Goal: Task Accomplishment & Management: Use online tool/utility

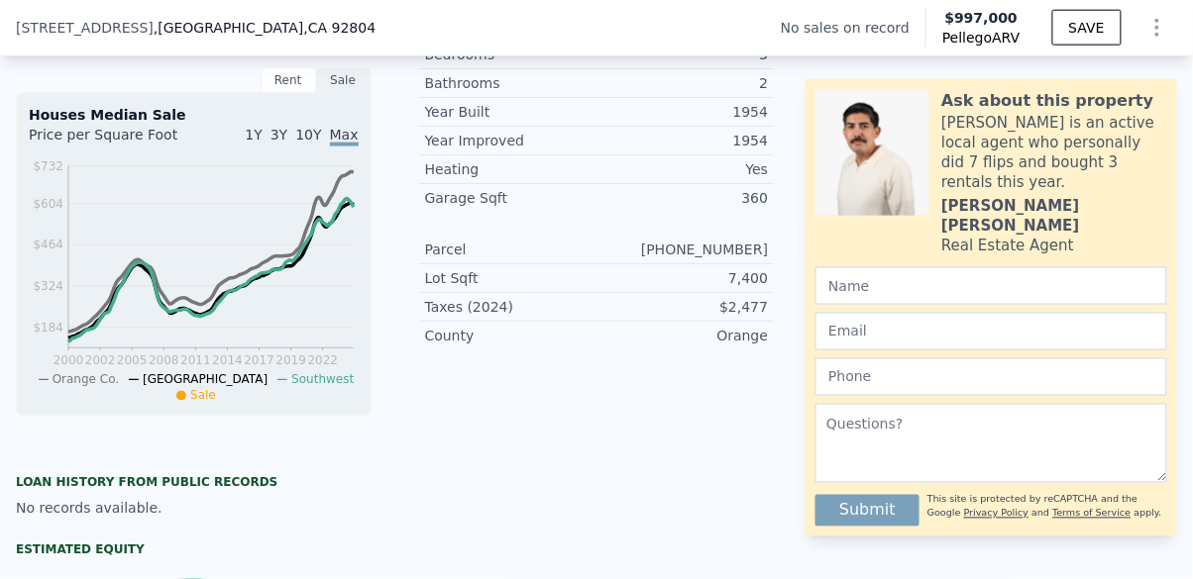
scroll to position [565, 0]
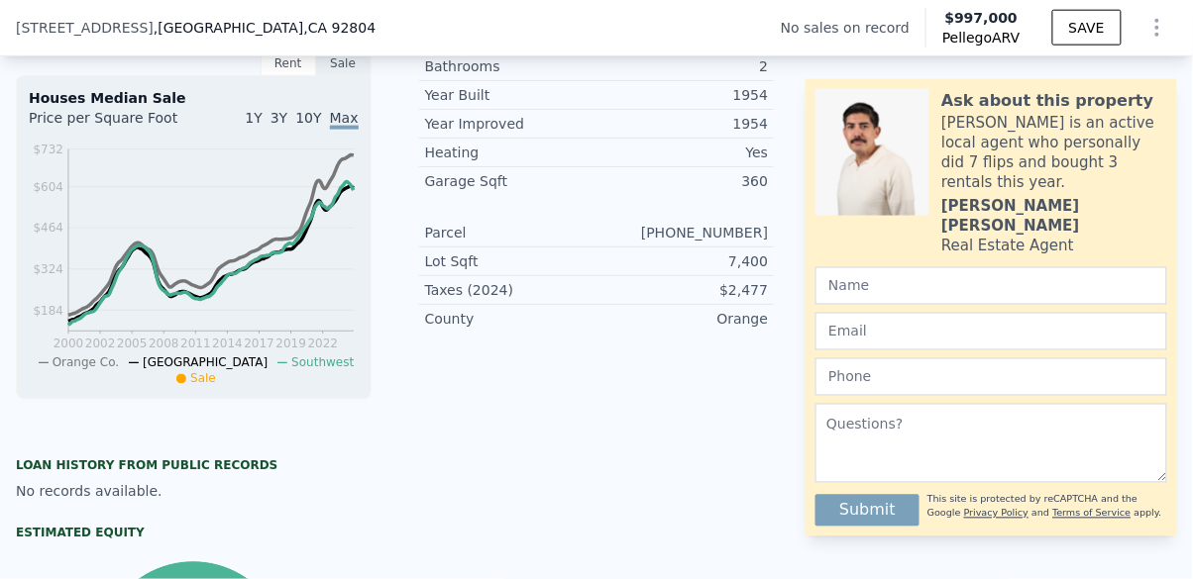
click at [256, 113] on span "1Y" at bounding box center [253, 118] width 17 height 16
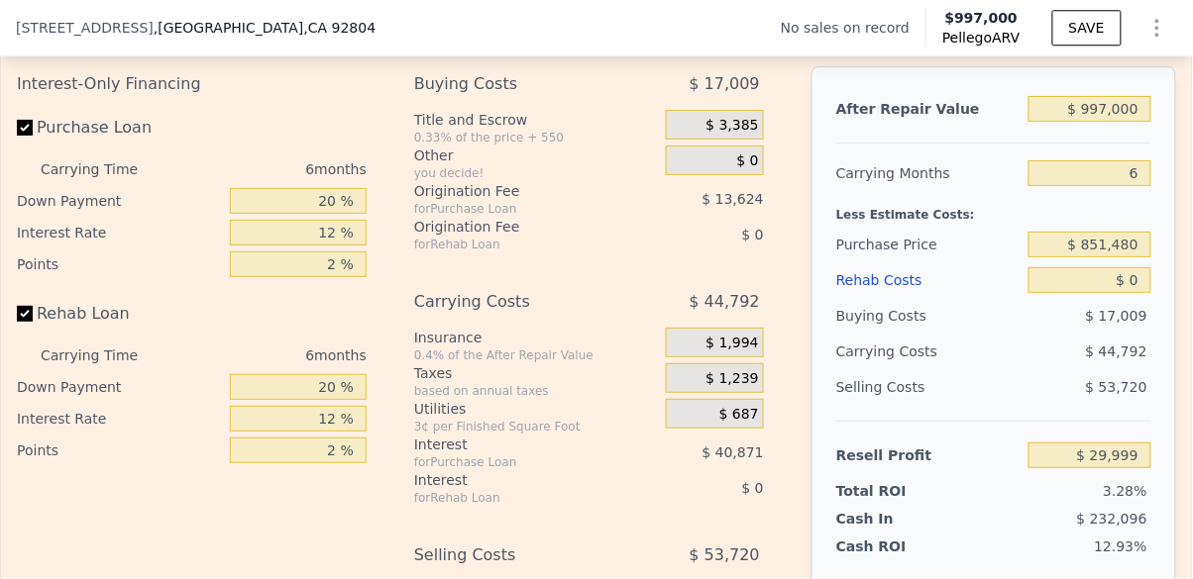
scroll to position [2913, 0]
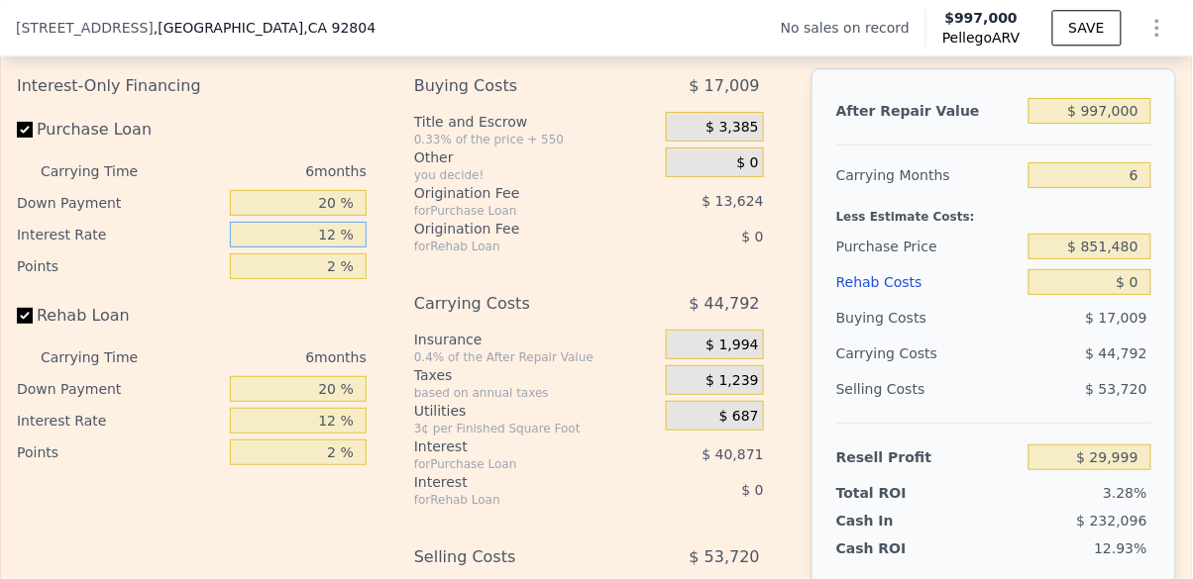
click at [341, 238] on input "12 %" at bounding box center [298, 235] width 137 height 26
type input "1 %"
type input "$ 67,463"
type input "8 %"
type input "$ 43,625"
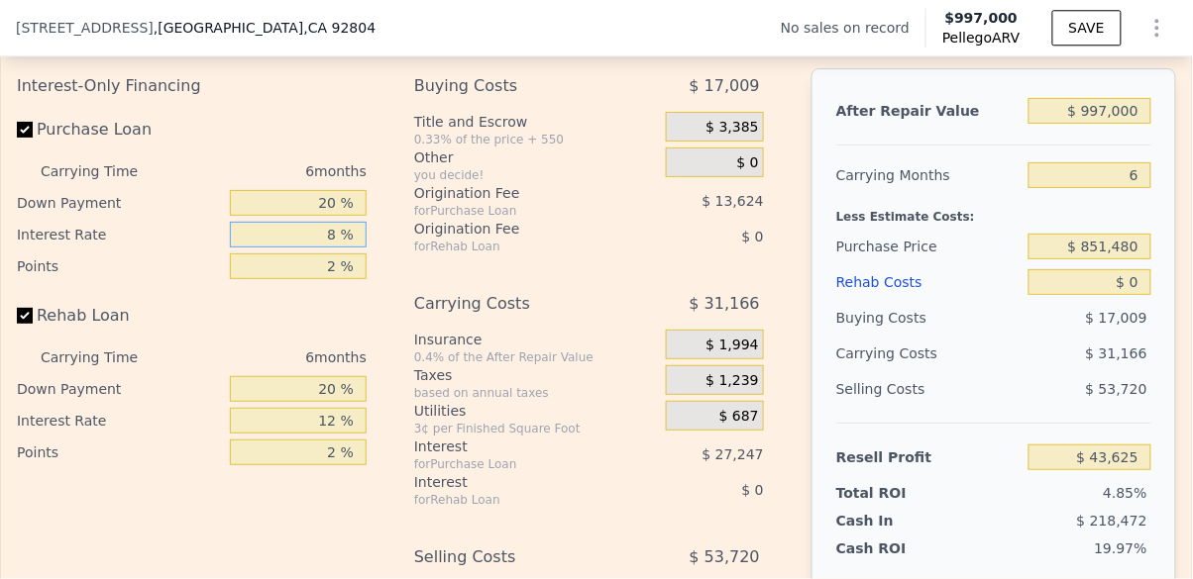
type input "8 %"
click at [398, 319] on div "Interest-Only Financing Purchase Loan Carrying Time 6 months Down Payment 20 % …" at bounding box center [596, 397] width 1159 height 658
click at [341, 234] on input "8 %" at bounding box center [298, 235] width 137 height 26
type input "7 %"
type input "$ 47,027"
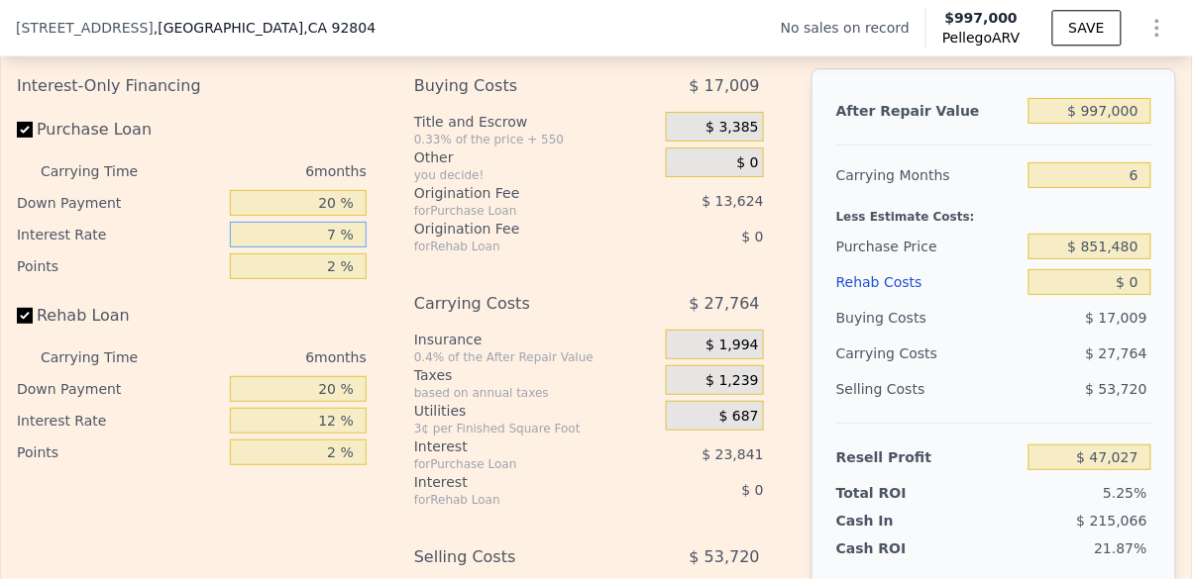
type input "7 %"
click at [385, 313] on div "Interest-Only Financing Purchase Loan Carrying Time 6 months Down Payment 20 % …" at bounding box center [596, 397] width 1159 height 658
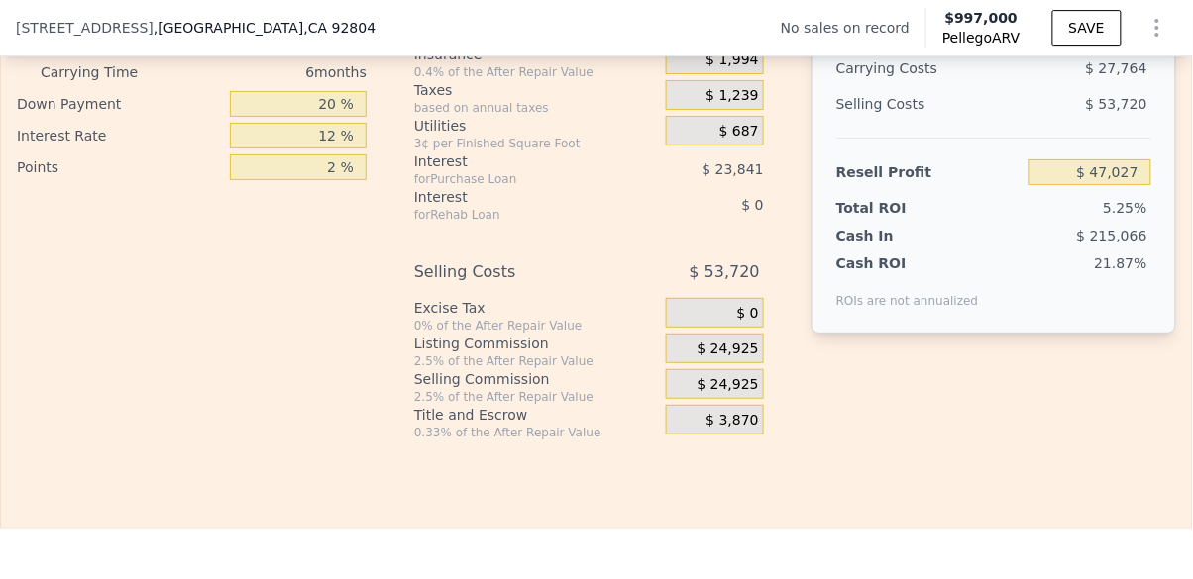
scroll to position [3201, 0]
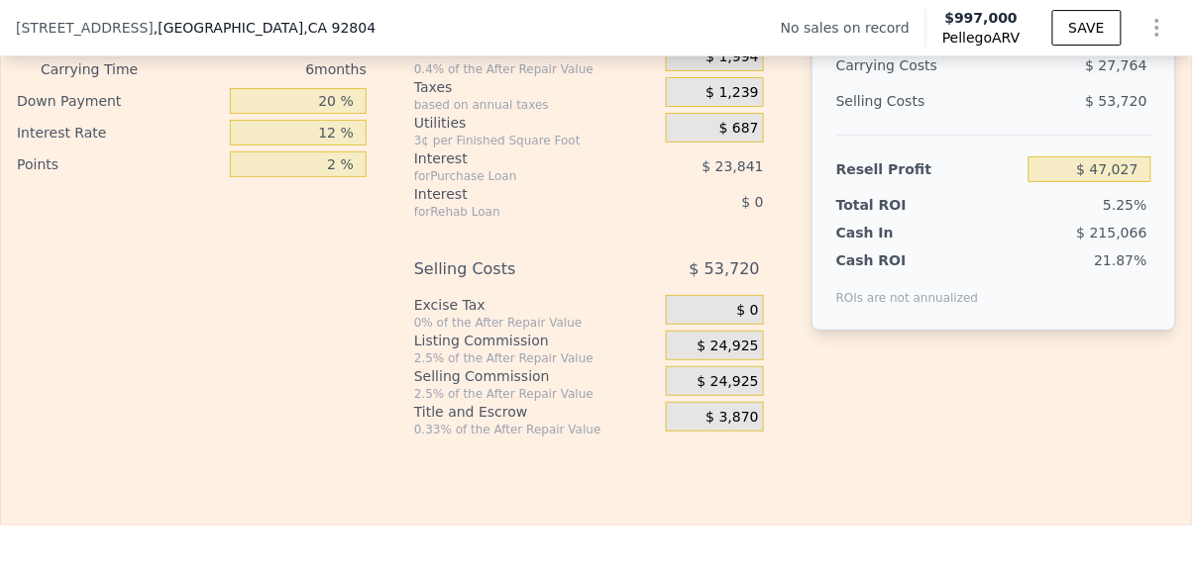
click at [754, 338] on span "$ 24,925" at bounding box center [727, 347] width 61 height 18
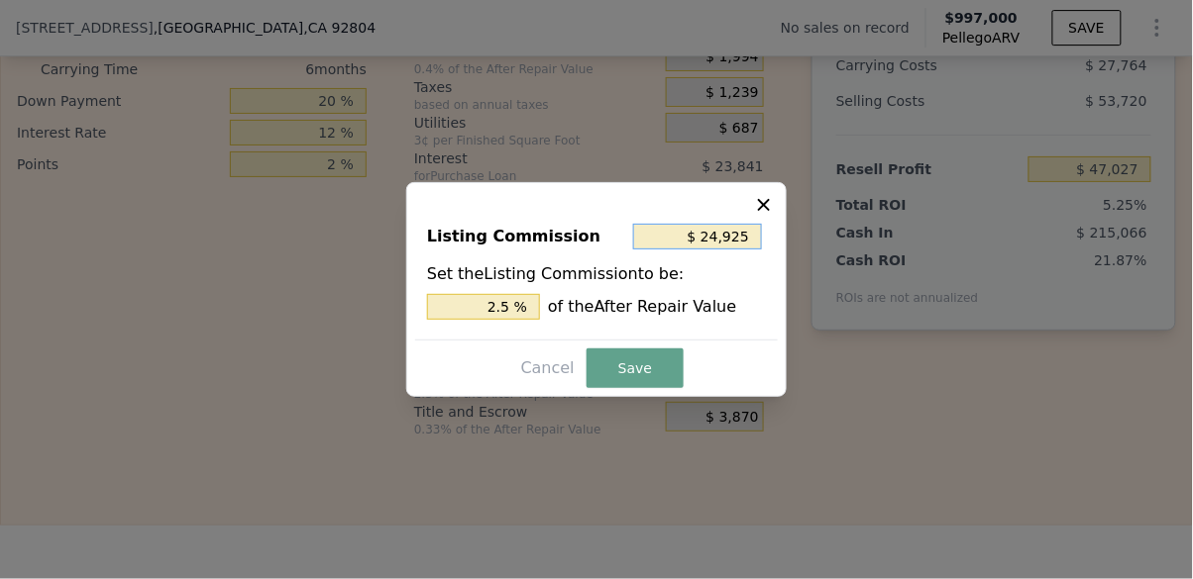
click at [745, 250] on input "$ 24,925" at bounding box center [697, 237] width 129 height 26
type input "$ 2,492"
type input "0.250 %"
type input "$ 249"
type input "0.025 %"
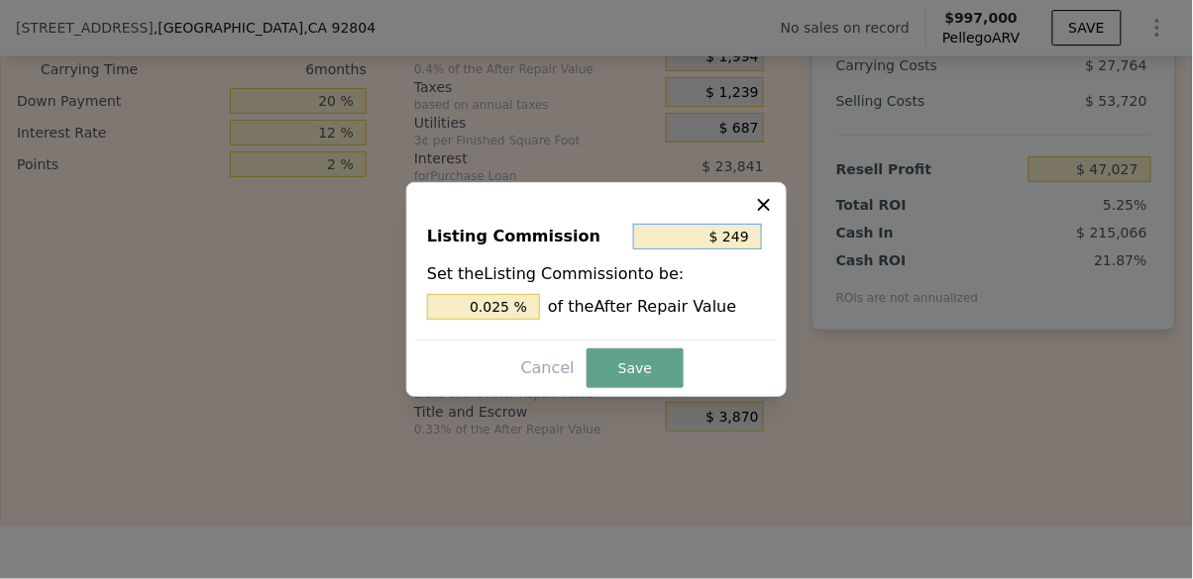
type input "$ 24"
type input "0.002 %"
type input "$ 2"
type input "0.000 %"
click at [623, 388] on button "Save" at bounding box center [634, 369] width 97 height 40
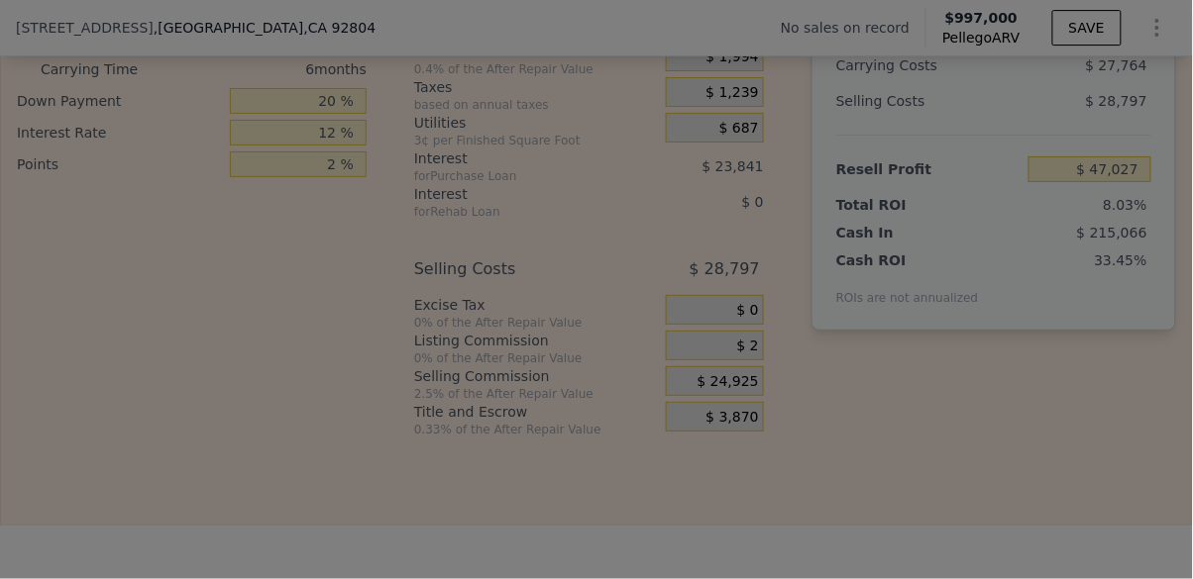
type input "$ 71,950"
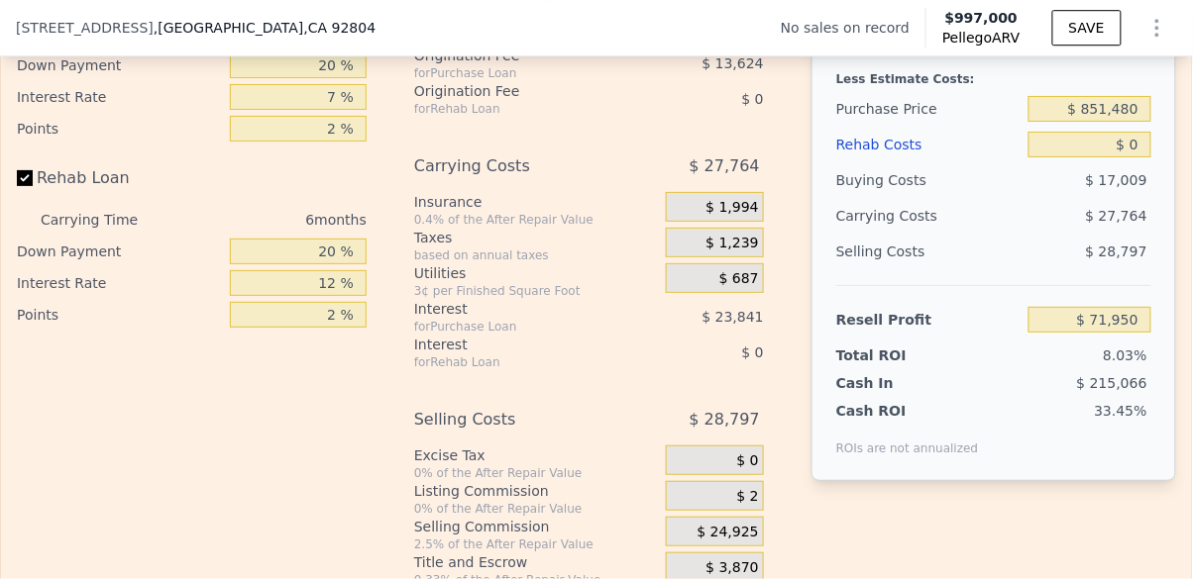
scroll to position [3051, 0]
click at [748, 253] on div "$ 1,239" at bounding box center [715, 243] width 98 height 30
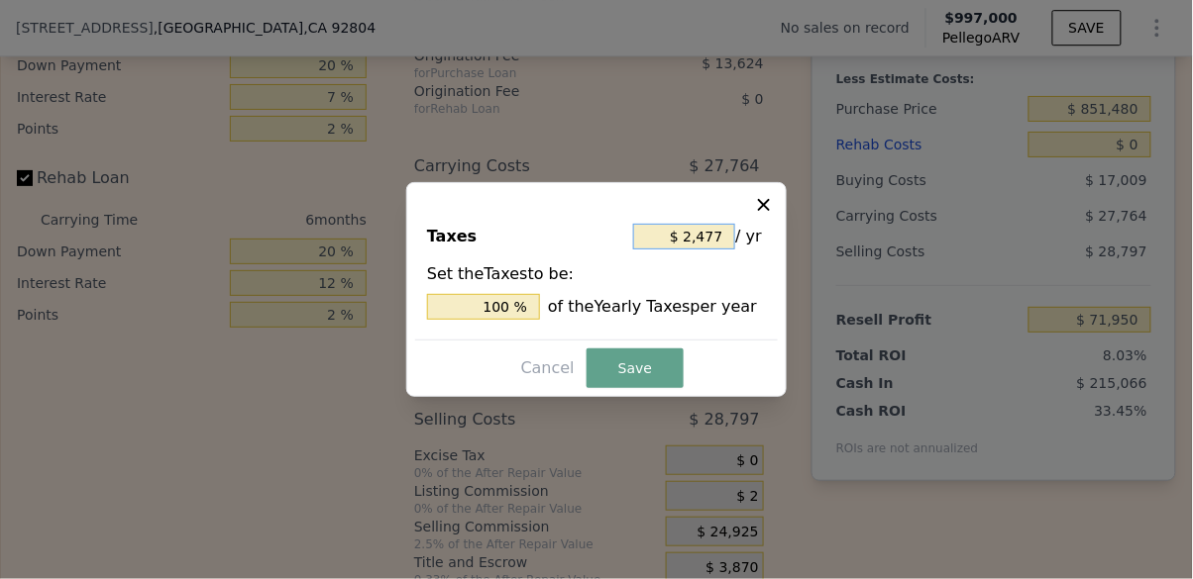
click at [732, 250] on input "$ 2,477" at bounding box center [684, 237] width 102 height 26
type input "$ 247"
type input "9.972 %"
type input "$ 24"
type input "0.969 %"
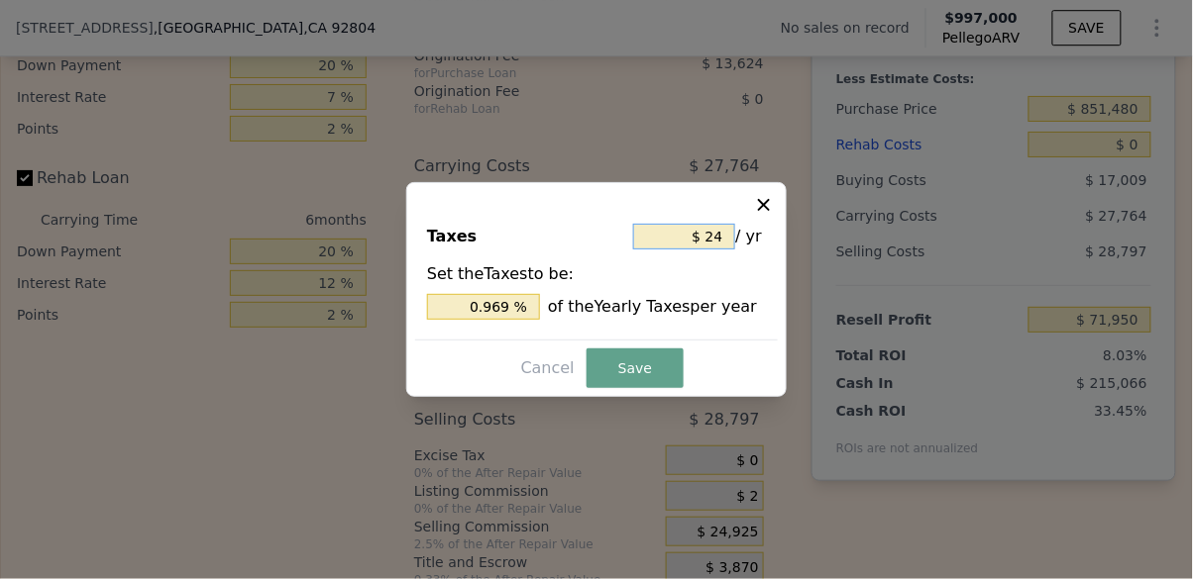
type input "$ 2"
type input "0.081 %"
type input "$ 6"
type input "0.242 %"
type input "$ 60"
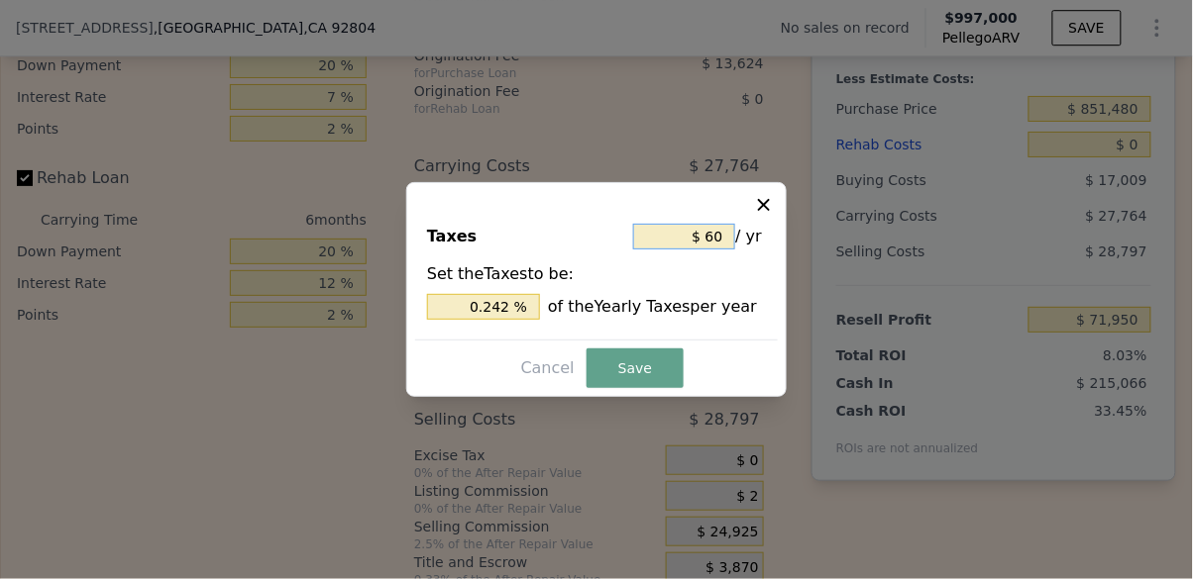
type input "2.422 %"
type input "$ 600"
type input "24.223 %"
type input "$ 6,000"
type input "242.229 %"
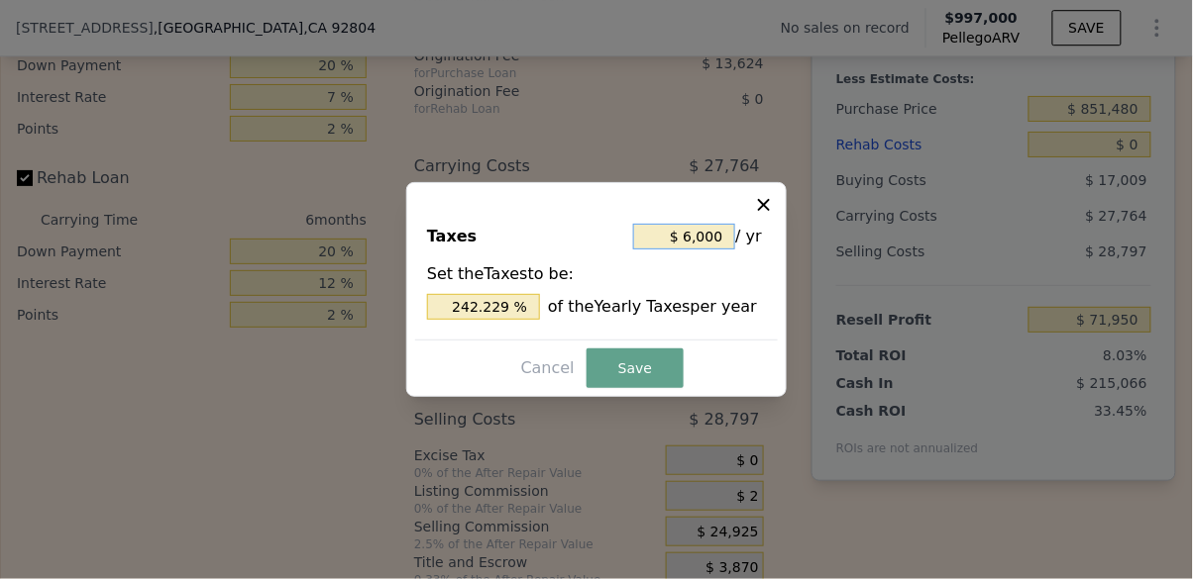
type input "$ 60,000"
type input "2,422.285 %"
type input "$ 6,000"
type input "242.229 %"
type input "$ 6,000"
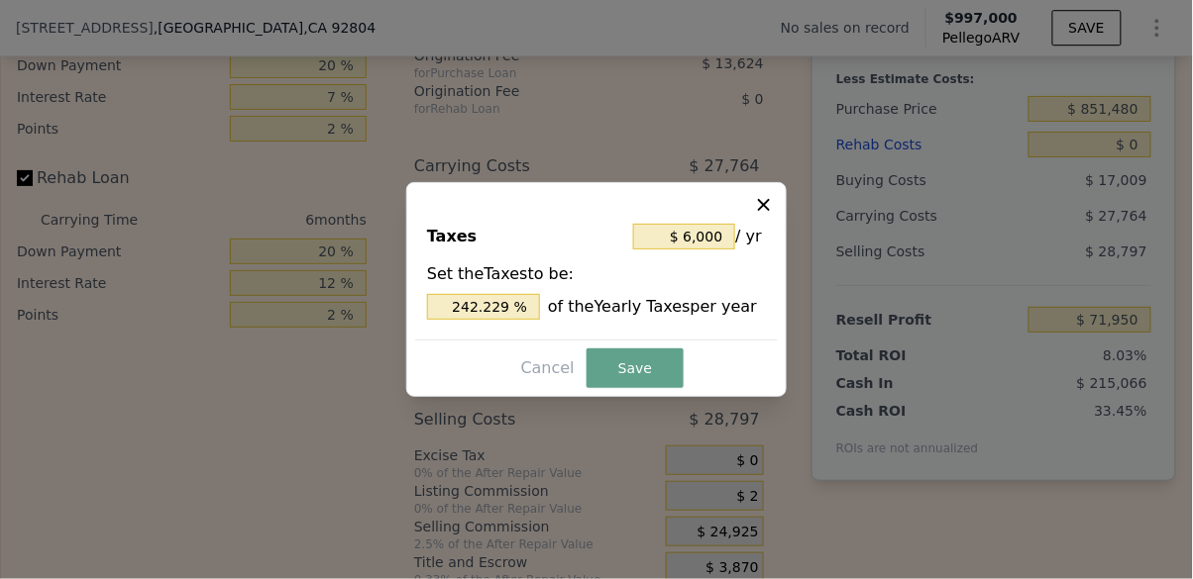
click at [652, 388] on button "Save" at bounding box center [634, 369] width 97 height 40
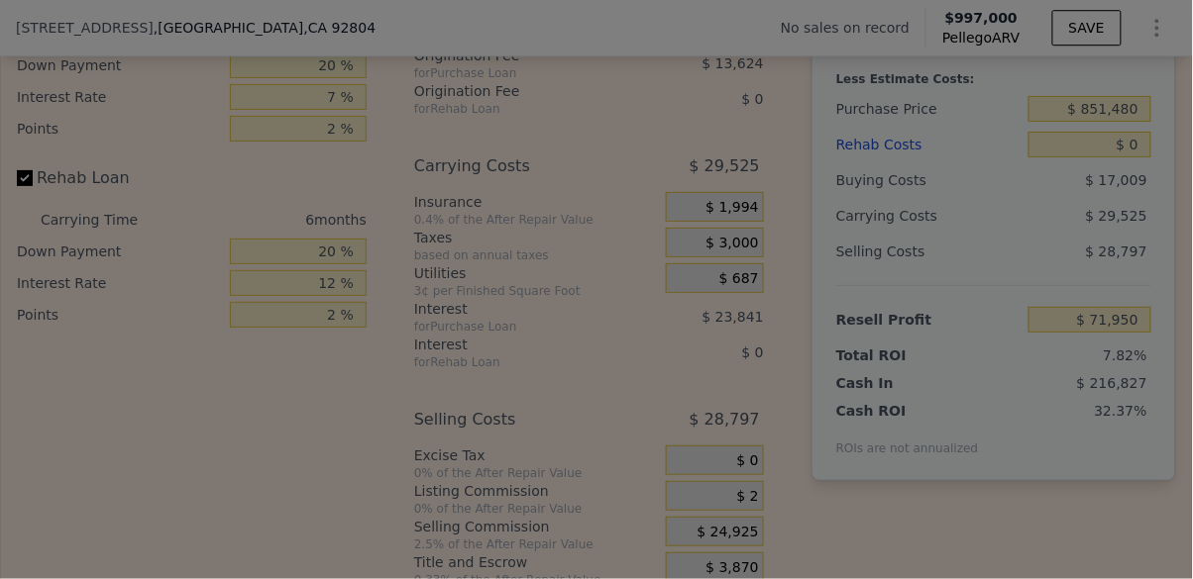
type input "$ 70,189"
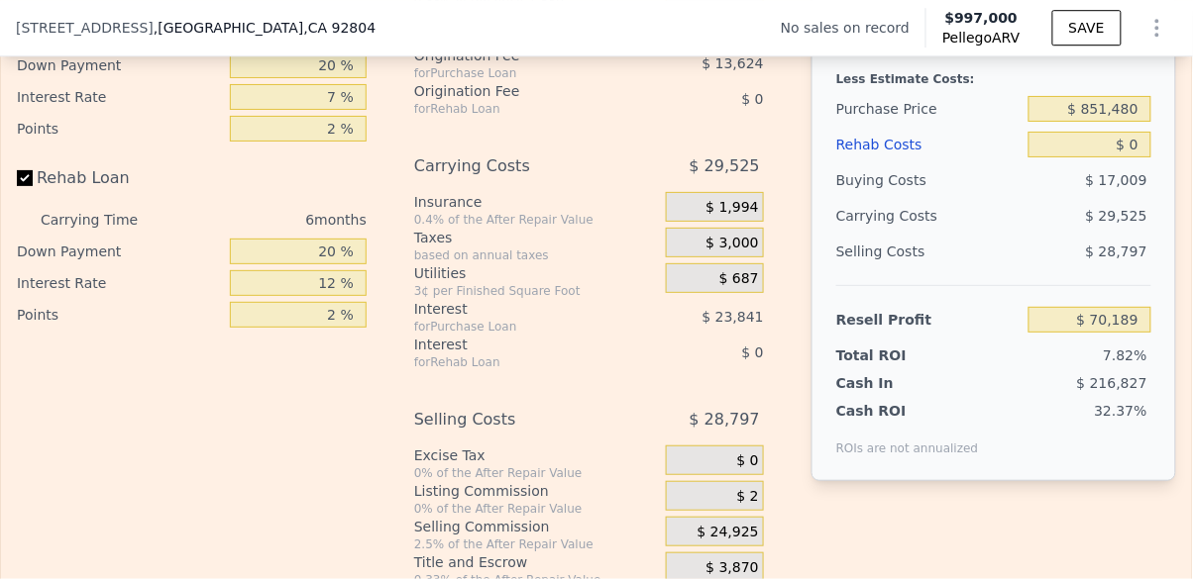
click at [737, 253] on div "$ 3,000" at bounding box center [715, 243] width 98 height 30
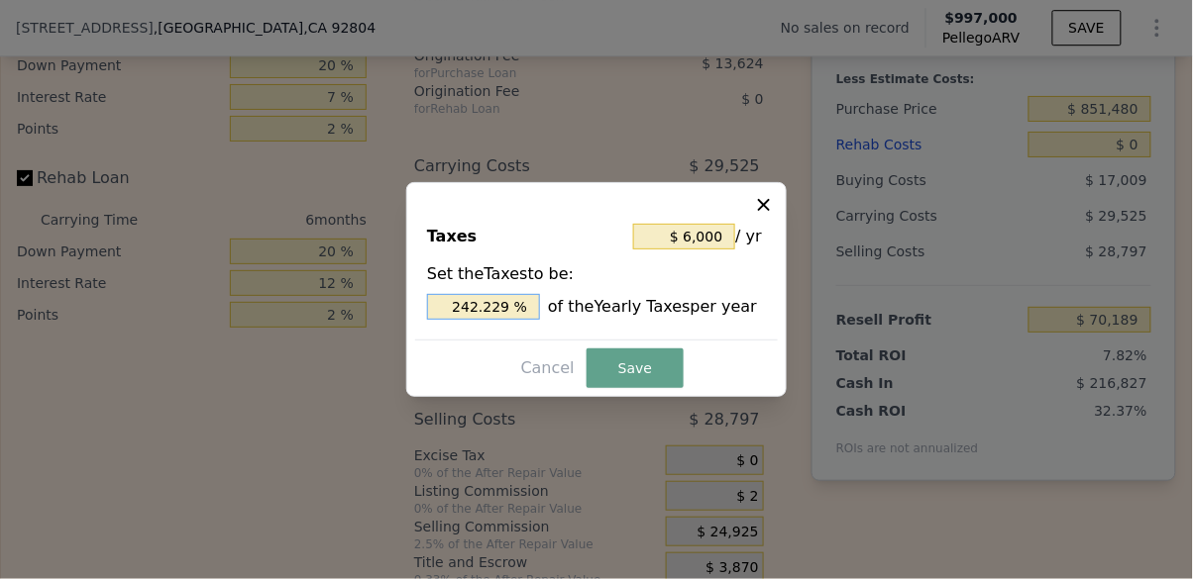
click at [518, 320] on input "242.229 %" at bounding box center [483, 307] width 113 height 26
click at [636, 388] on button "Save" at bounding box center [634, 369] width 97 height 40
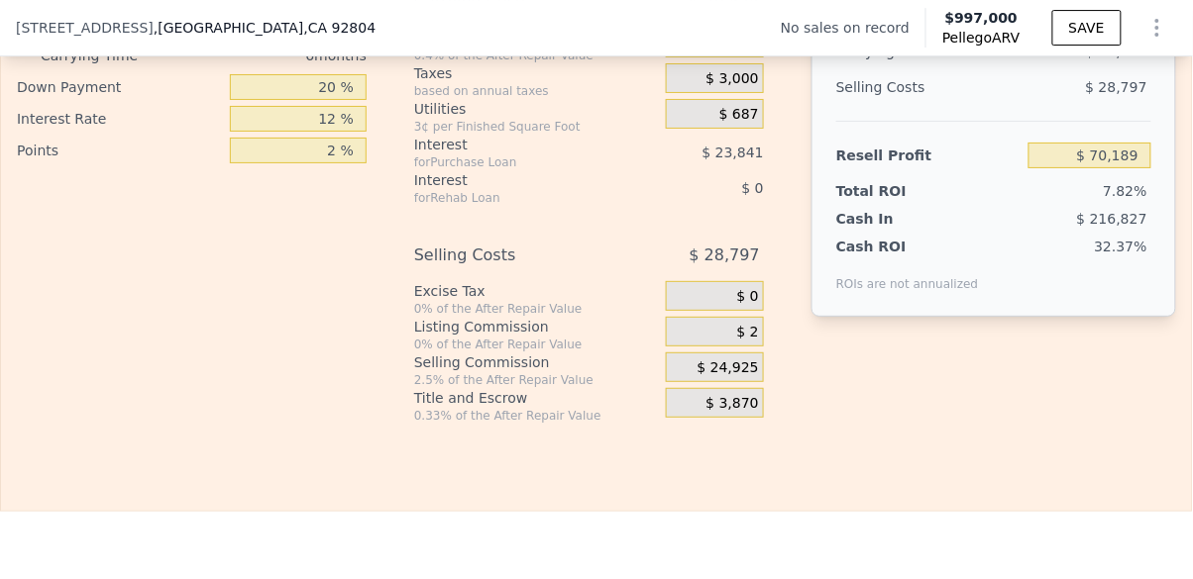
scroll to position [3215, 0]
click at [749, 325] on span "$ 2" at bounding box center [748, 333] width 22 height 18
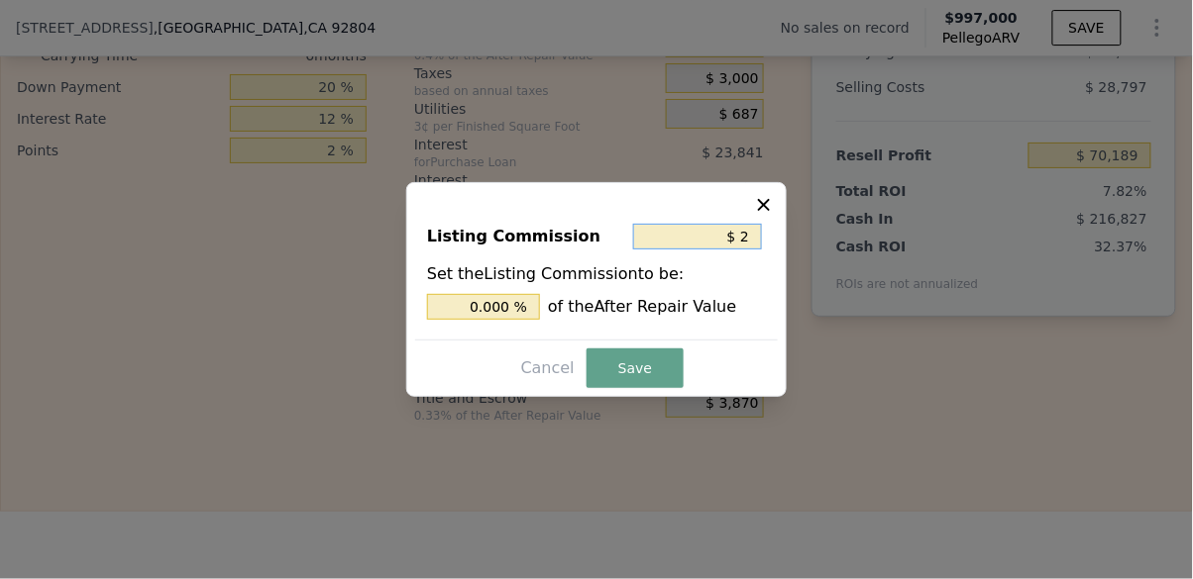
click at [748, 250] on input "$ 2" at bounding box center [697, 237] width 129 height 26
type input "$ 20"
type input "0.002 %"
type input "$ 200"
type input "0.020 %"
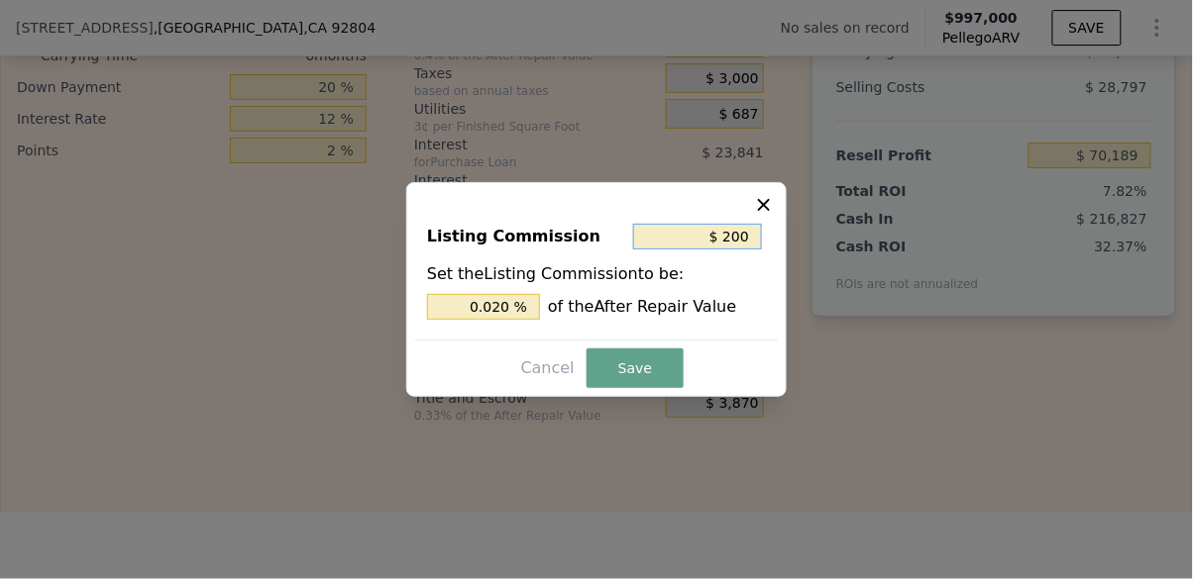
type input "$ 2,000"
type input "0.201 %"
type input "$ 2,000"
click at [647, 388] on button "Save" at bounding box center [634, 369] width 97 height 40
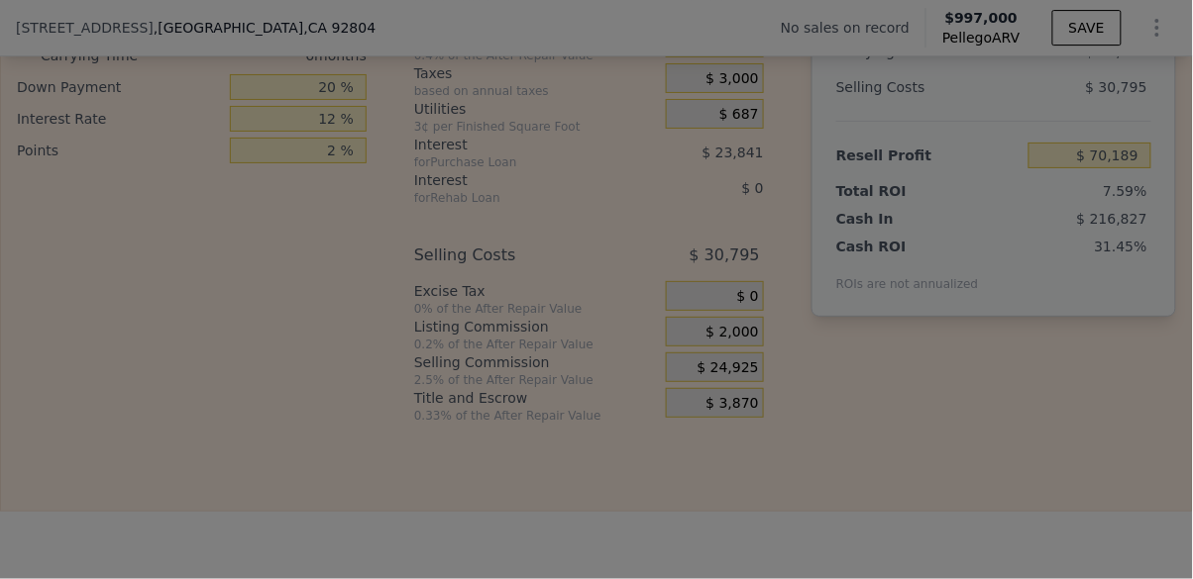
type input "$ 68,191"
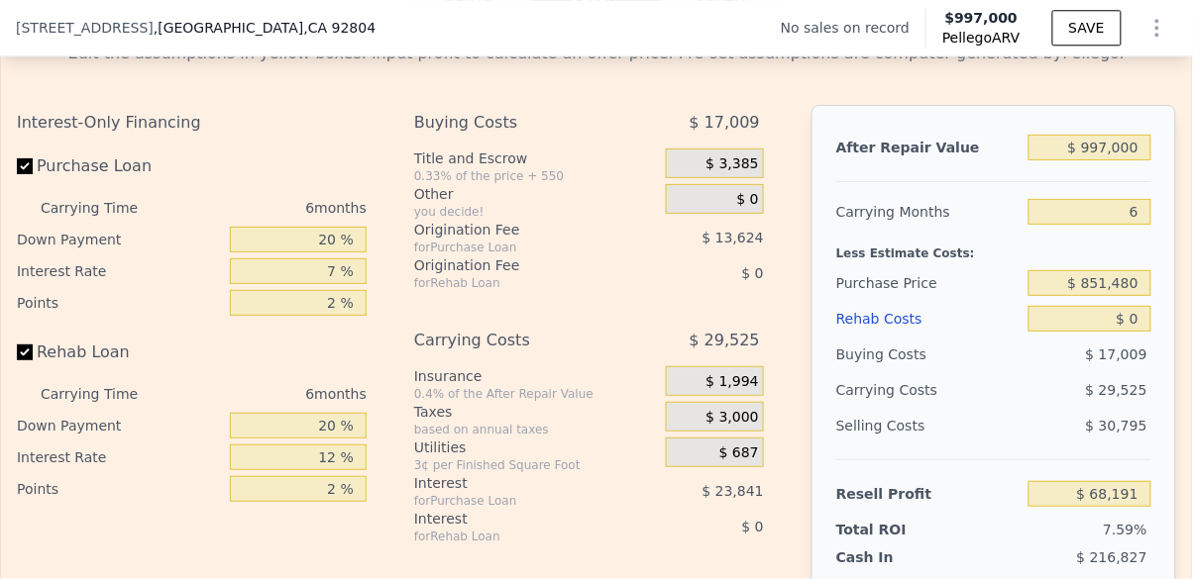
scroll to position [2880, 0]
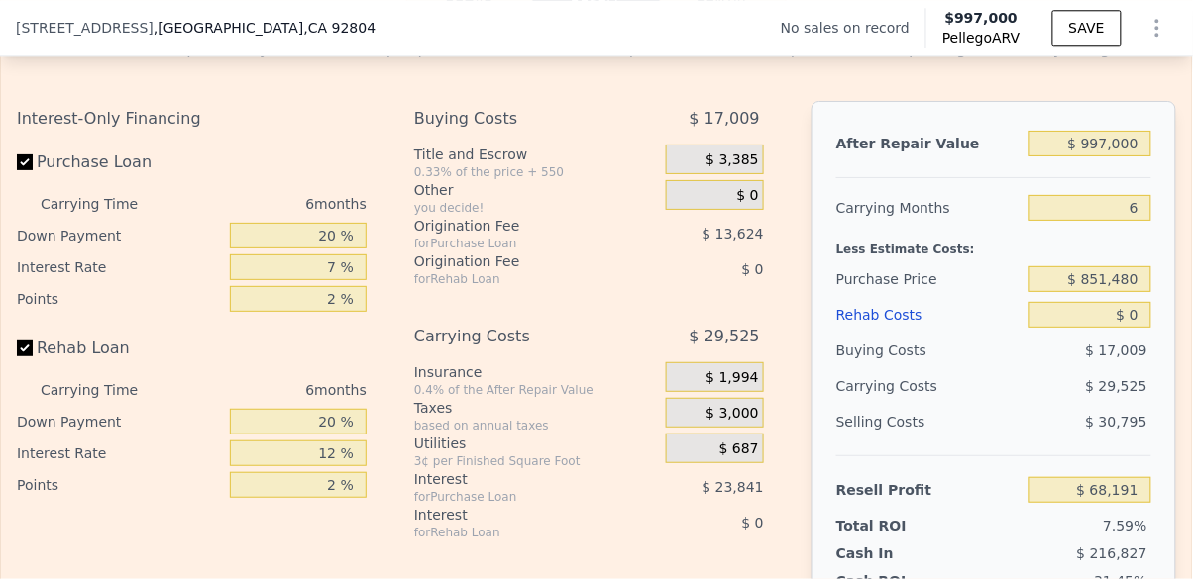
click at [1067, 431] on div "$ 30,795" at bounding box center [1089, 422] width 123 height 36
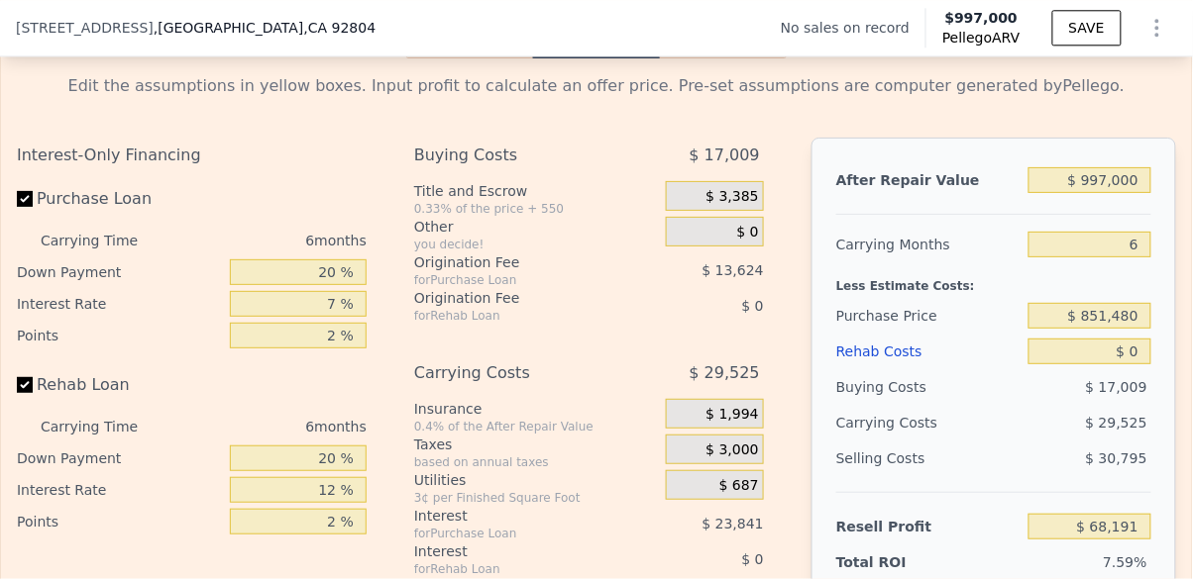
scroll to position [2843, 0]
click at [1120, 174] on input "$ 997,000" at bounding box center [1089, 181] width 123 height 26
type input "$ 00"
type input "-$ 896,570"
type input "$ 8,900"
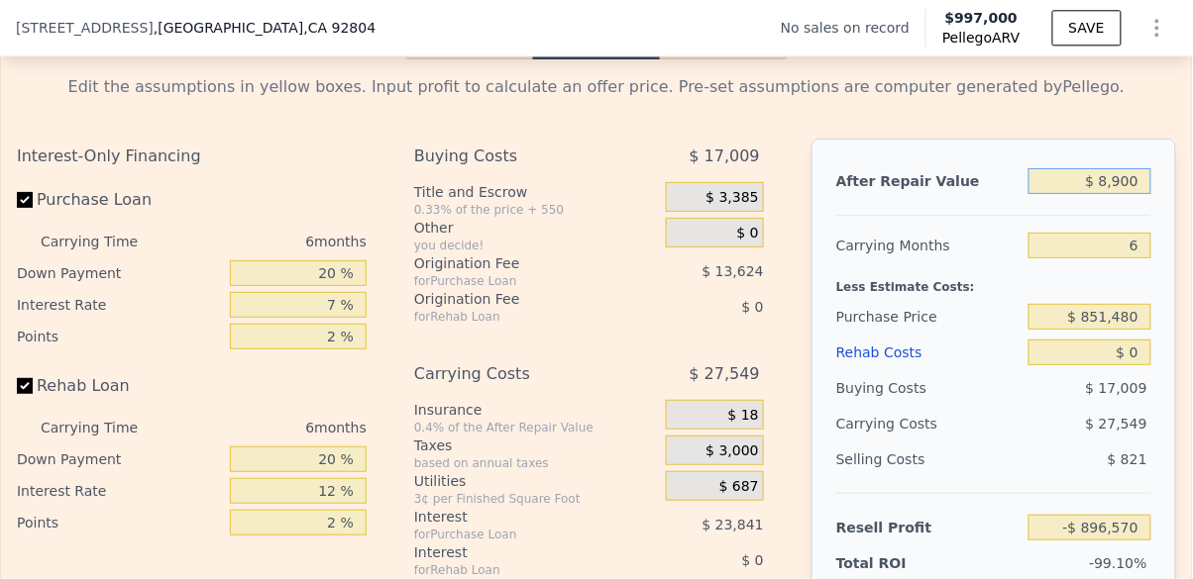
type input "-$ 887,959"
type input "$ 89,000"
type input "-$ 810,448"
type input "$ 890,000"
type input "-$ 35,349"
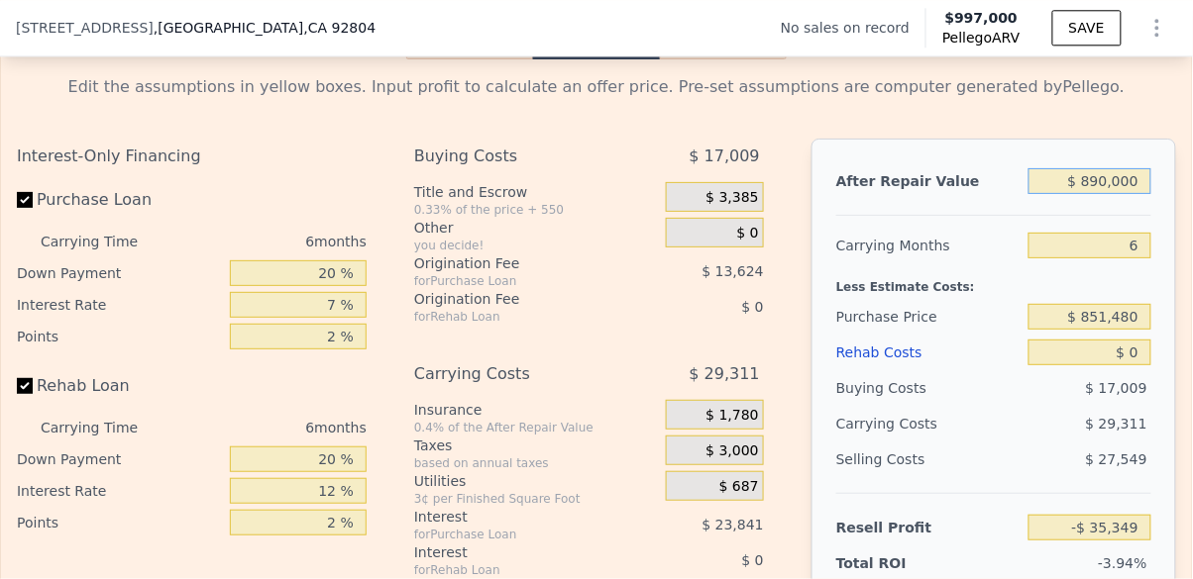
type input "$ 890,000"
click at [1014, 415] on div "$ 29,311" at bounding box center [1055, 424] width 192 height 36
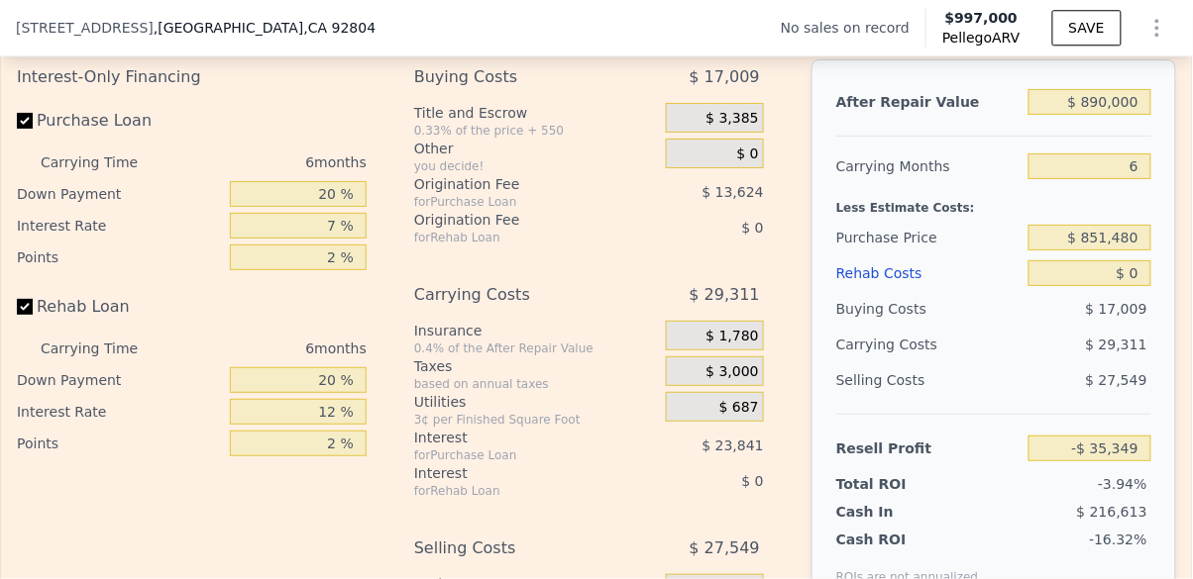
scroll to position [2923, 0]
click at [1137, 232] on input "$ 851,480" at bounding box center [1089, 237] width 123 height 26
type input "$ 800,000"
click at [998, 223] on div "Purchase Price" at bounding box center [928, 237] width 184 height 36
type input "$ 18,572"
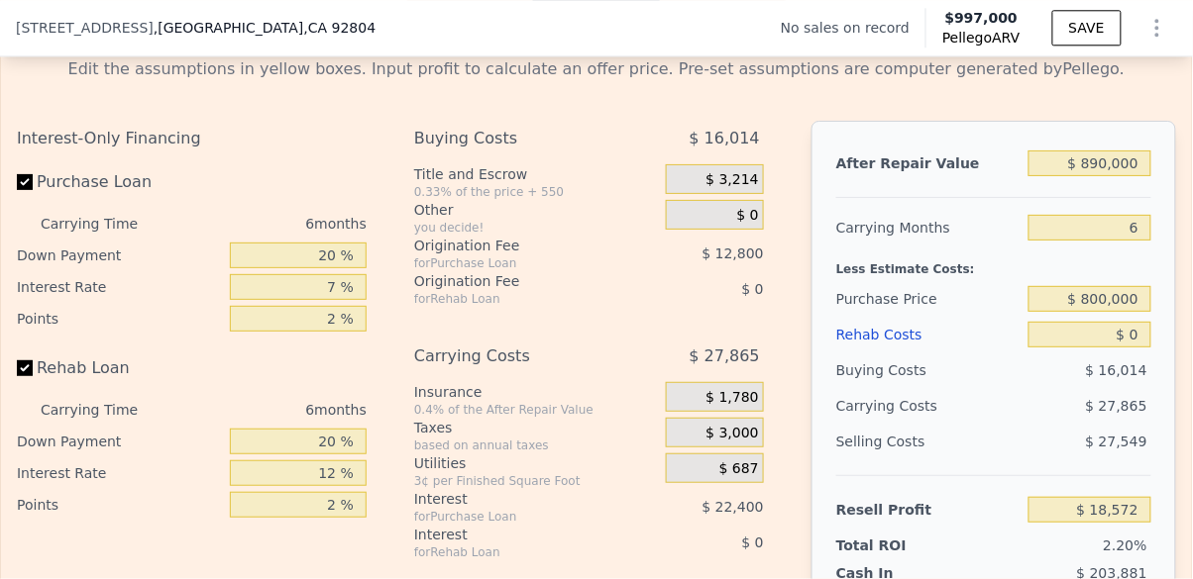
scroll to position [2870, 0]
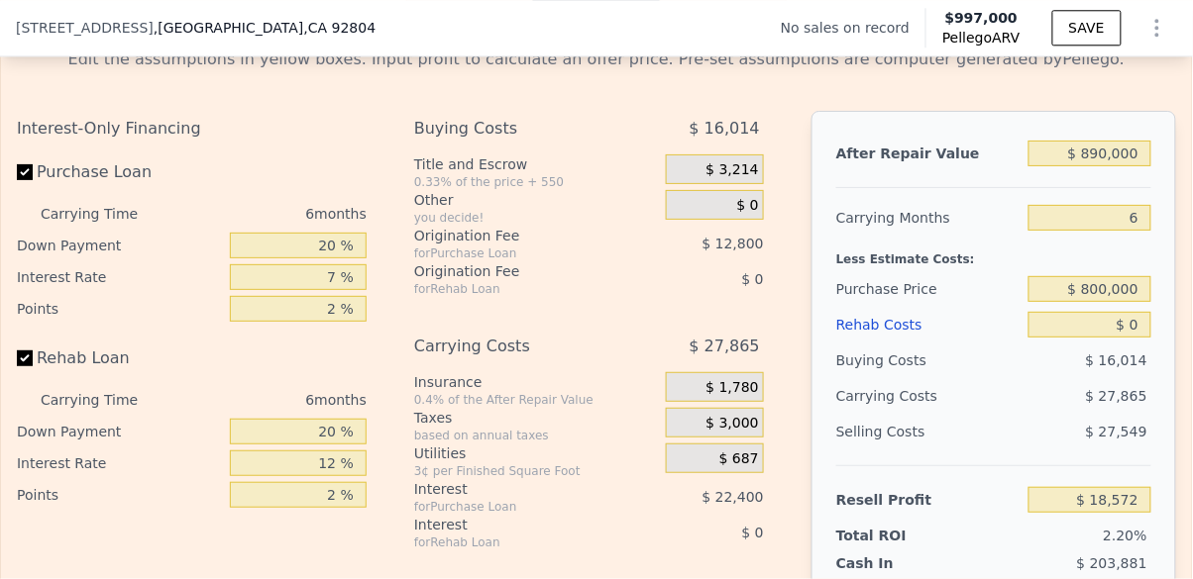
click at [966, 104] on div "Edit the assumptions in yellow boxes. Input profit to calculate an offer price.…" at bounding box center [596, 408] width 1159 height 721
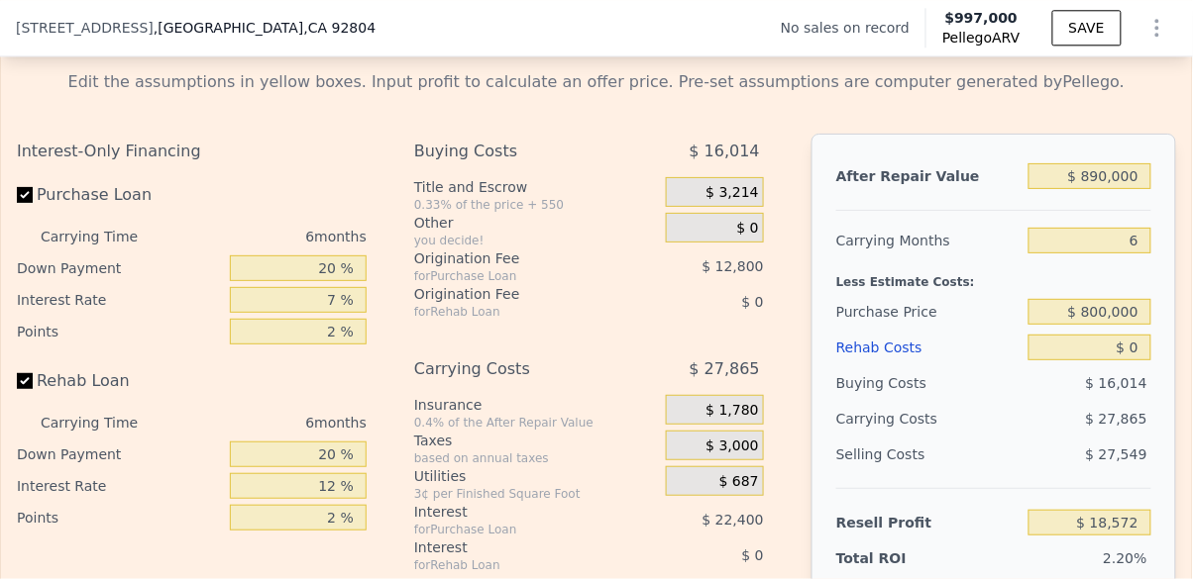
scroll to position [2848, 0]
click at [26, 384] on input "Rehab Loan" at bounding box center [25, 381] width 16 height 16
checkbox input "false"
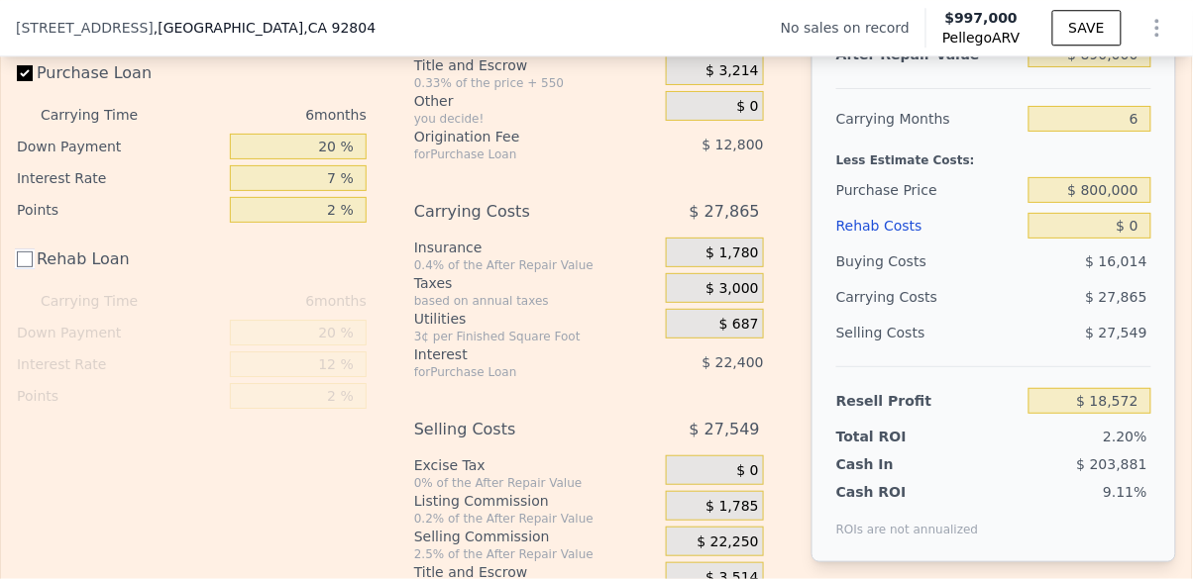
scroll to position [2980, 0]
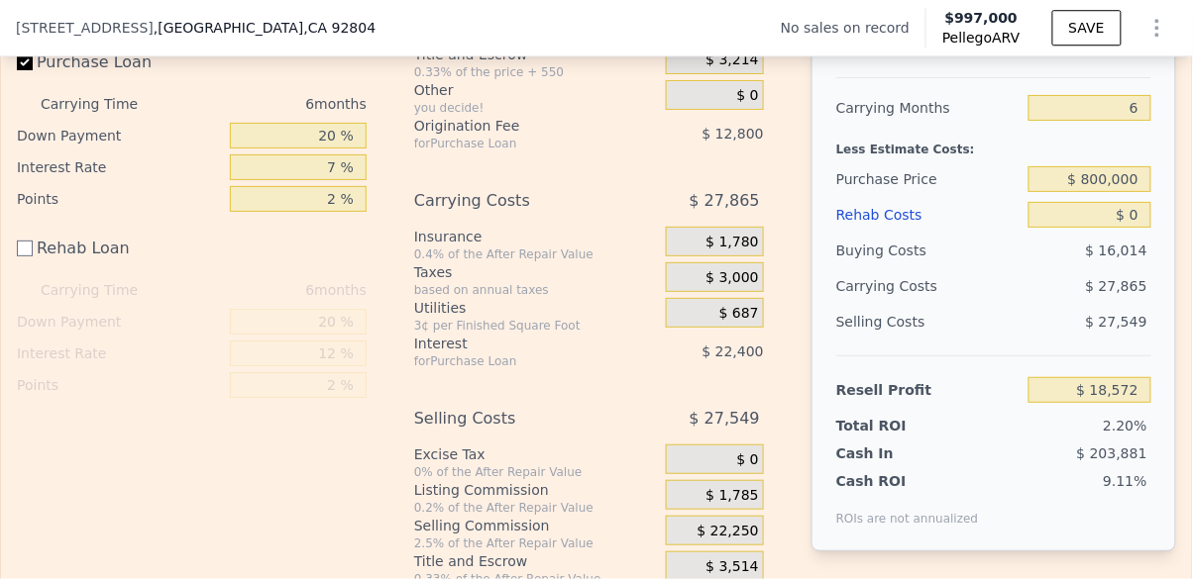
click at [1013, 375] on div "Resell Profit" at bounding box center [928, 390] width 184 height 36
click at [1136, 213] on input "$ 0" at bounding box center [1089, 215] width 123 height 26
type input "$ 2,500"
type input "$ 18,547"
type input "$ 25,000"
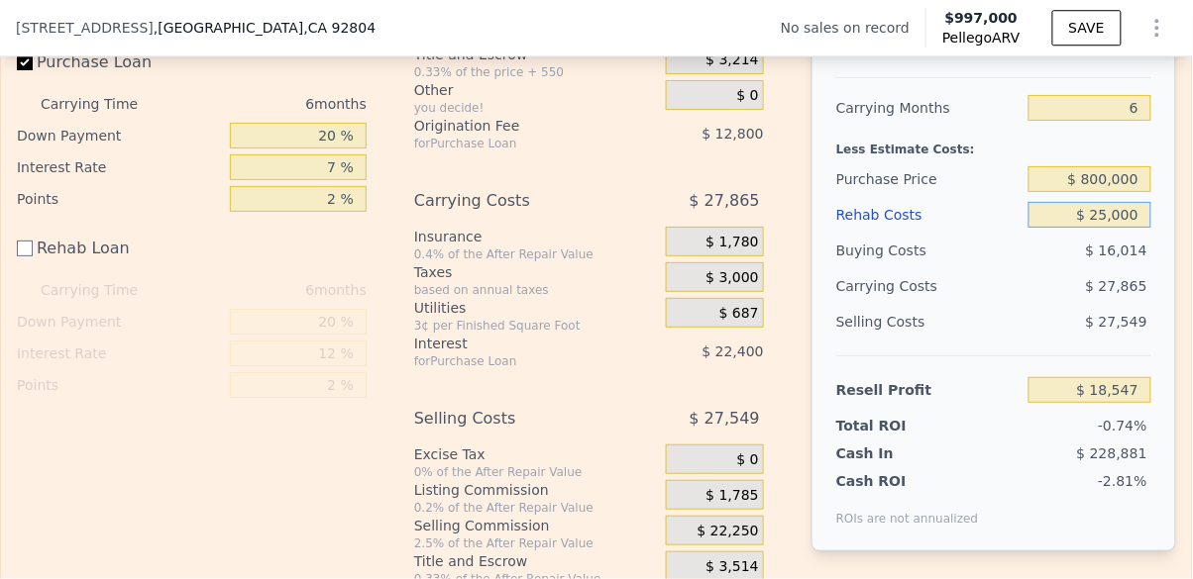
type input "-$ 6,428"
type input "$ 25,000"
click at [1171, 313] on div "After Repair Value $ 890,000 Carrying Months 6 Less Estimate Costs: Purchase Pr…" at bounding box center [993, 276] width 364 height 551
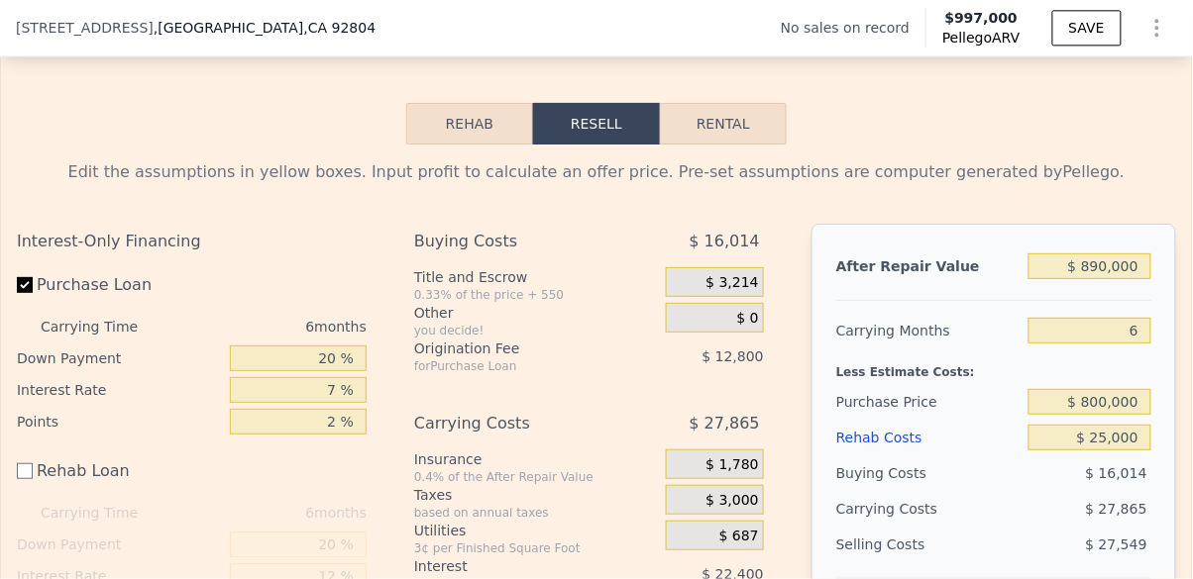
scroll to position [2756, 0]
click at [459, 117] on button "Rehab" at bounding box center [469, 125] width 127 height 42
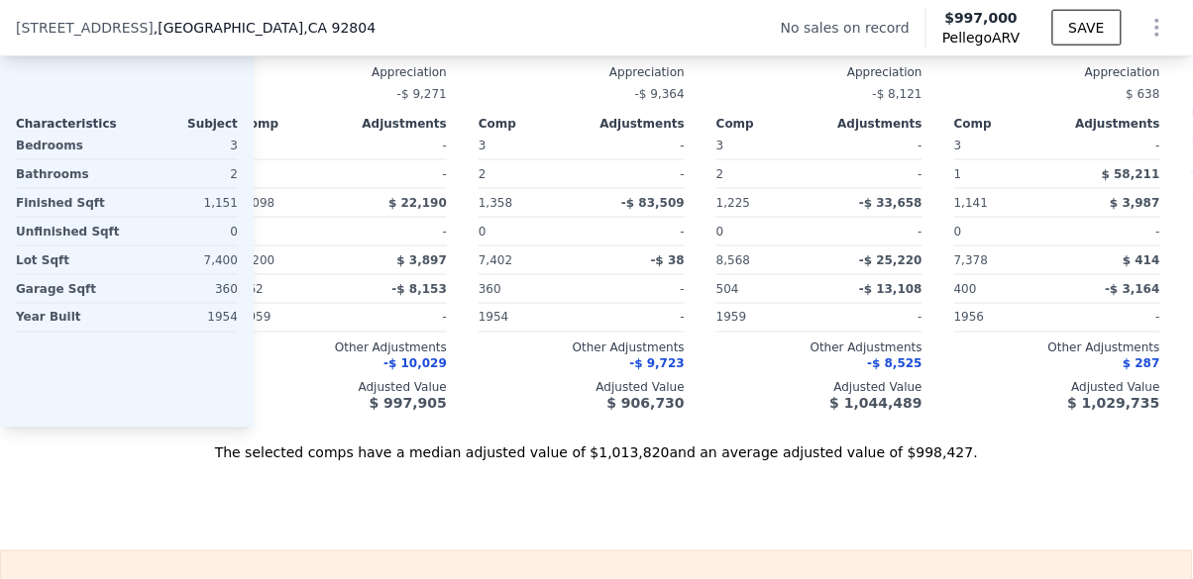
scroll to position [0, 41]
click at [1078, 410] on div "$ 1,029,735" at bounding box center [1053, 404] width 206 height 16
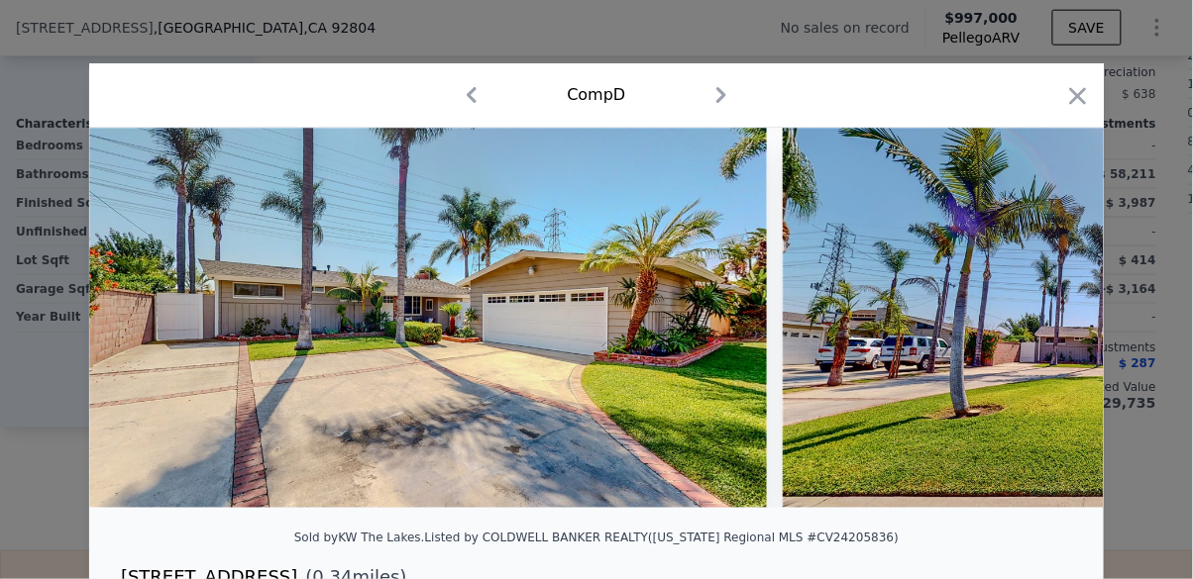
click at [1058, 128] on img at bounding box center [1120, 318] width 677 height 380
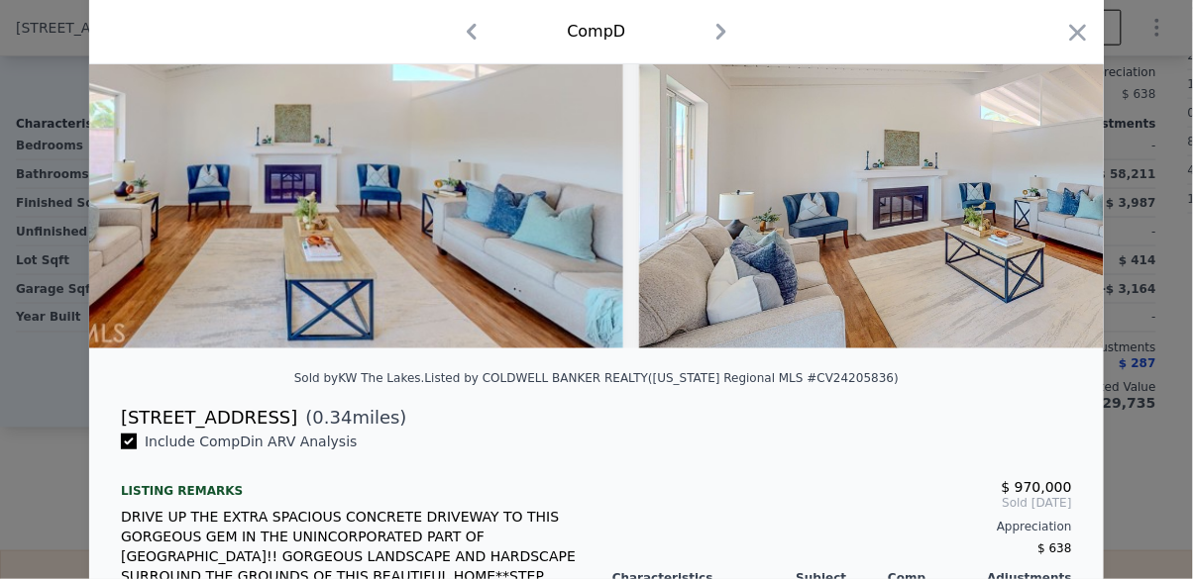
scroll to position [0, 10603]
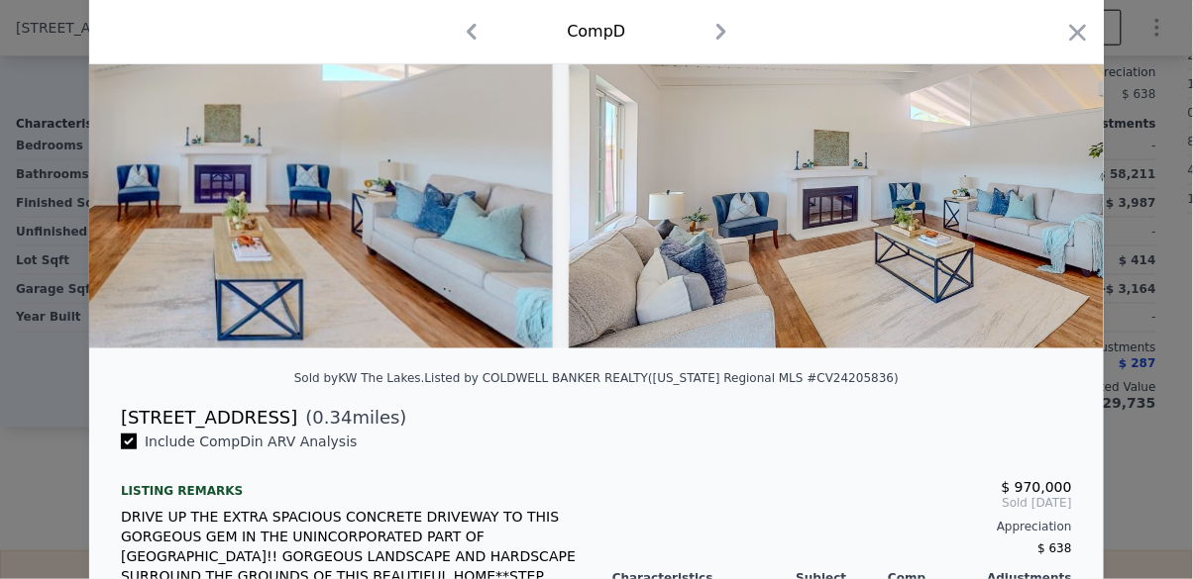
click at [1077, 41] on icon "button" at bounding box center [1078, 33] width 28 height 28
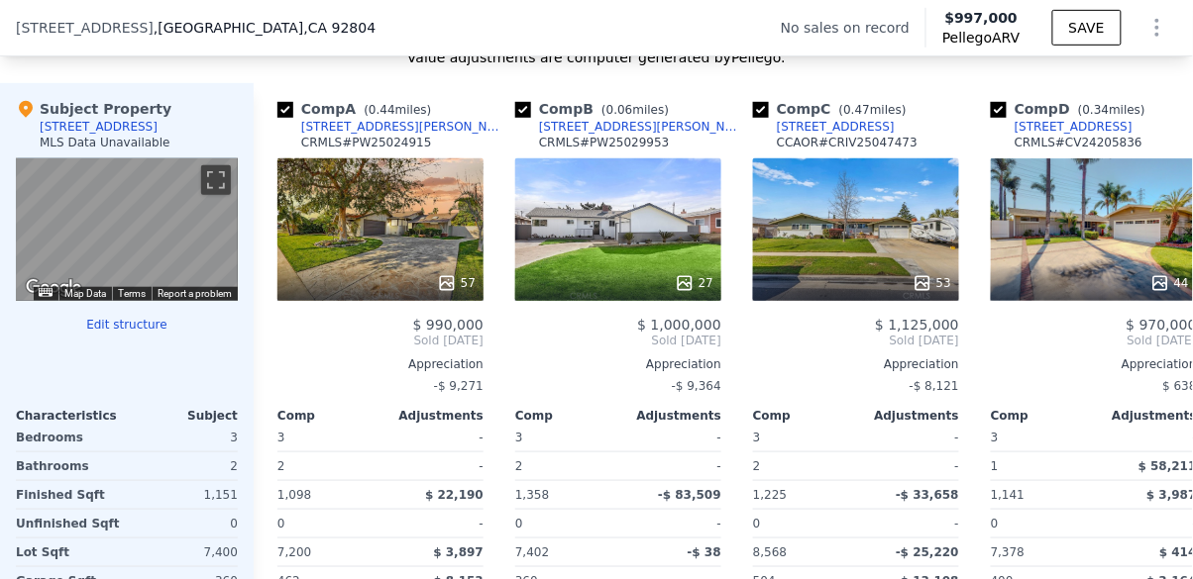
click at [289, 121] on link "[STREET_ADDRESS][PERSON_NAME]" at bounding box center [392, 127] width 230 height 16
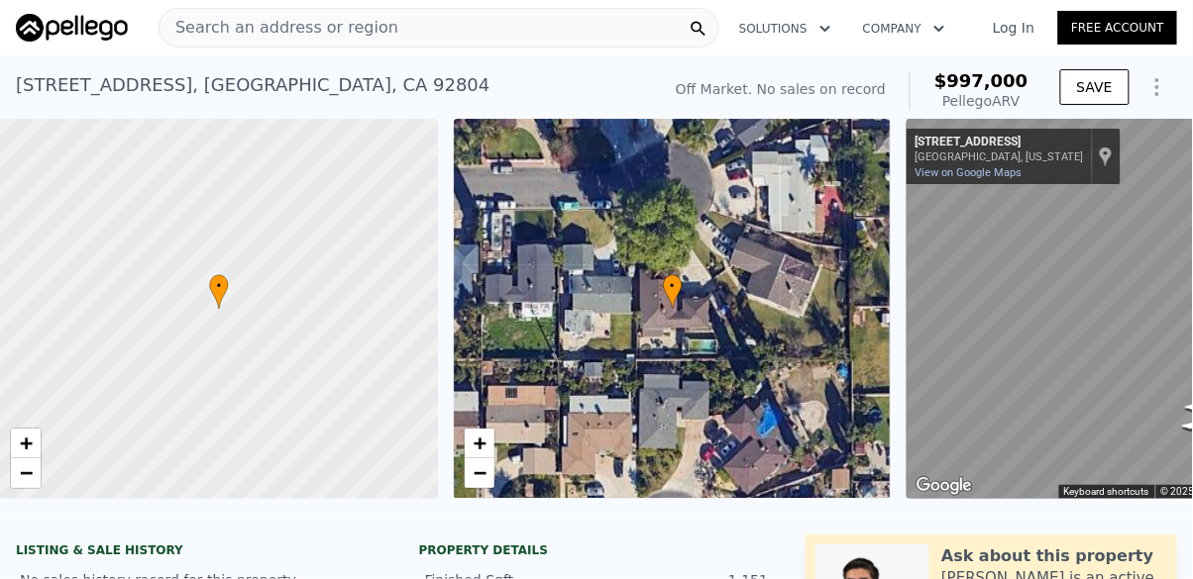
type input "$ 0"
